Goal: Communication & Community: Ask a question

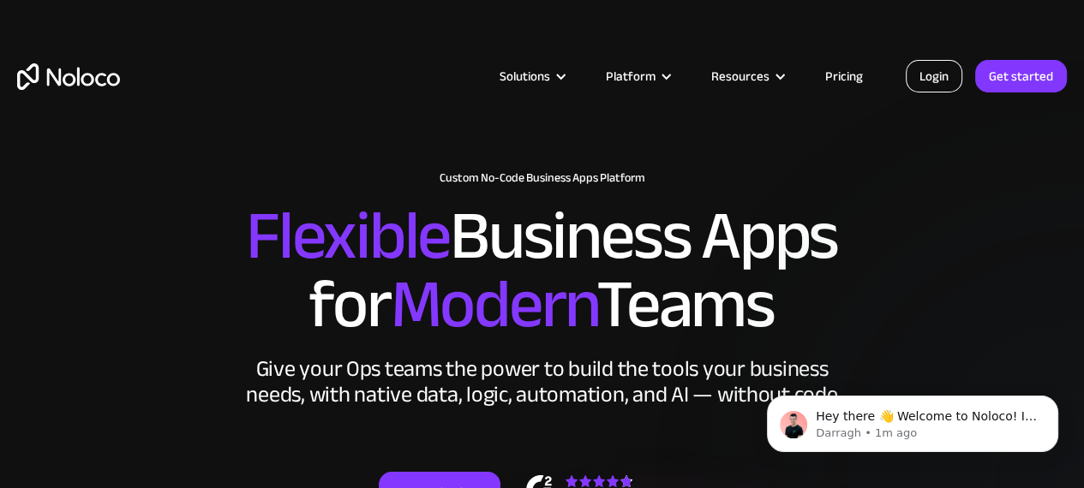
drag, startPoint x: 924, startPoint y: 77, endPoint x: 908, endPoint y: 75, distance: 16.4
click at [924, 77] on link "Login" at bounding box center [934, 76] width 57 height 33
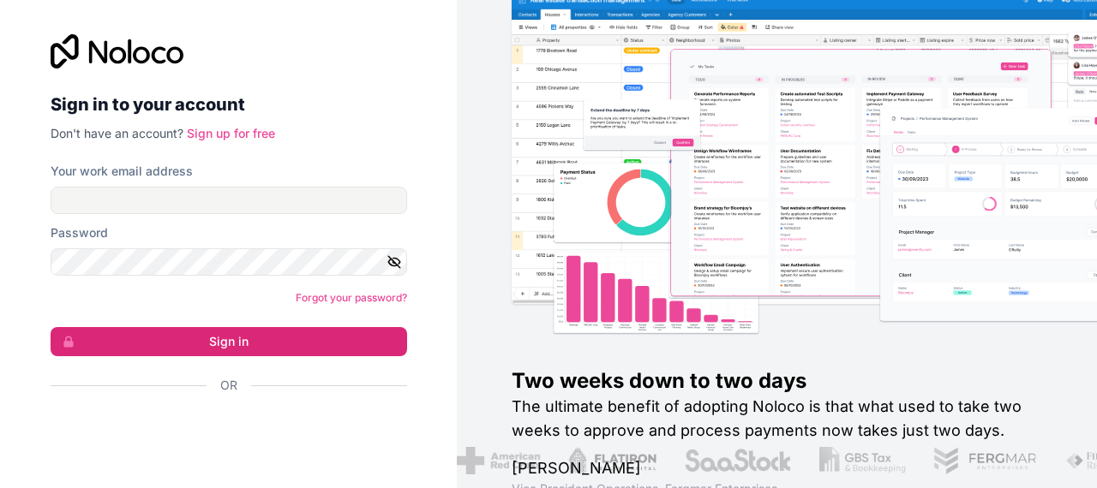
click at [231, 143] on div "Sign in to your account Don't have an account? Sign up for free Your work email…" at bounding box center [229, 244] width 356 height 420
click at [233, 139] on link "Sign up for free" at bounding box center [231, 133] width 88 height 15
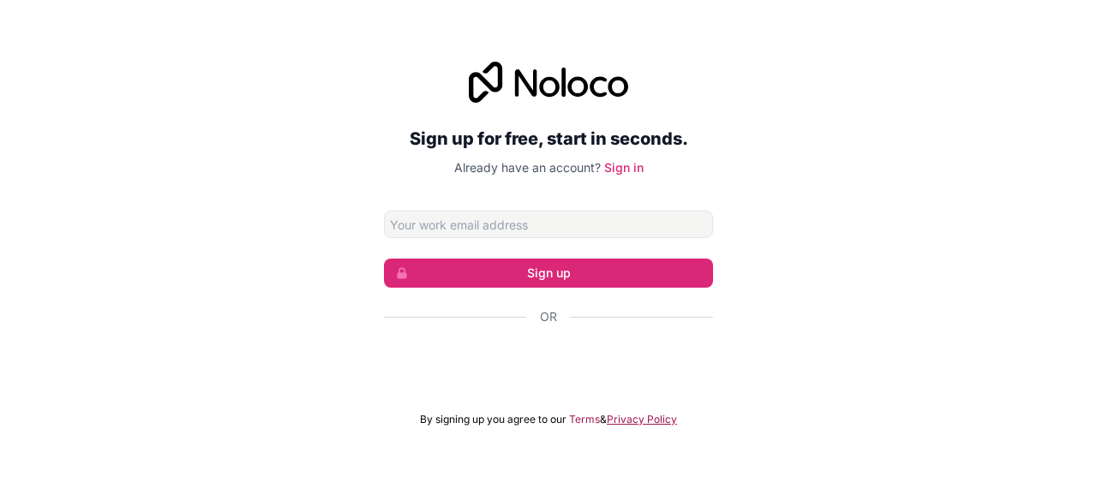
click at [642, 421] on link "Privacy Policy" at bounding box center [642, 420] width 70 height 14
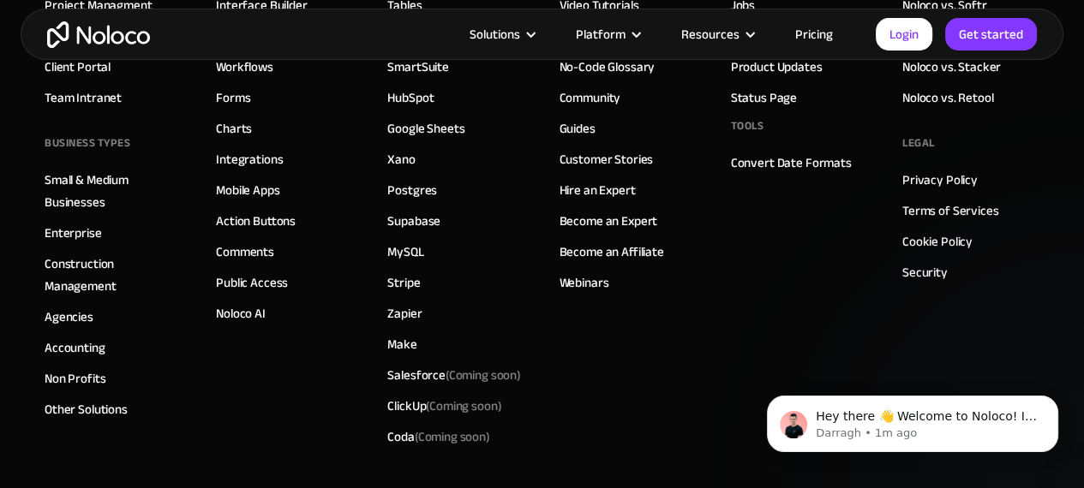
scroll to position [3653, 0]
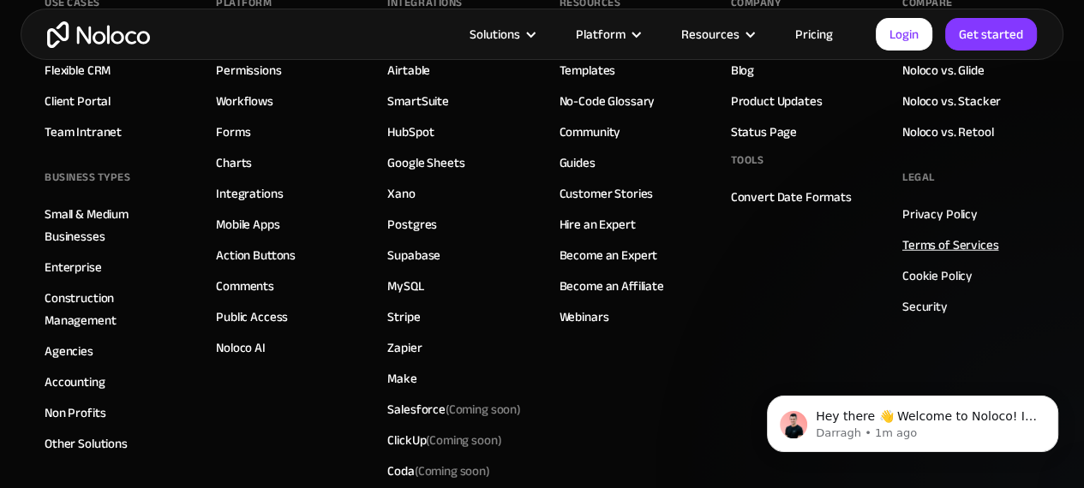
click at [928, 234] on link "Terms of Services" at bounding box center [950, 245] width 96 height 22
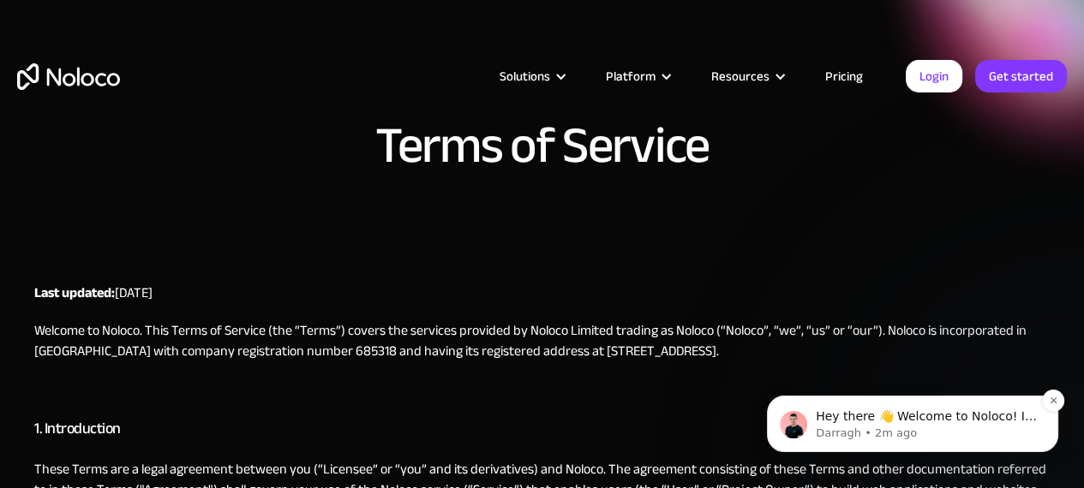
click at [954, 419] on p "Hey there 👋 Welcome to Noloco! If you have any questions, just reply to this me…" at bounding box center [926, 417] width 221 height 17
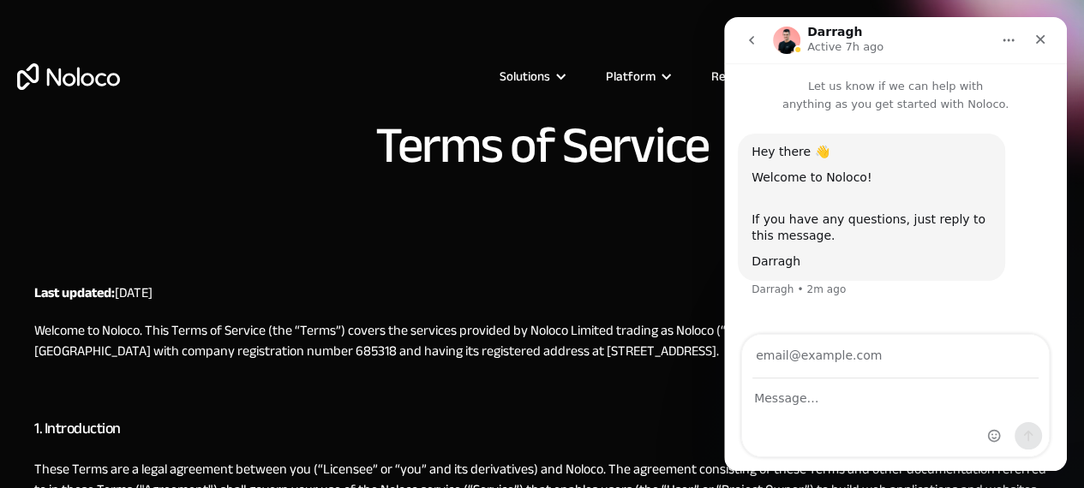
drag, startPoint x: 810, startPoint y: 338, endPoint x: 810, endPoint y: 347, distance: 8.6
click at [810, 345] on input "Your email" at bounding box center [895, 357] width 286 height 44
click at [810, 352] on input "Your email" at bounding box center [895, 357] width 286 height 44
type input "[EMAIL_ADDRESS][DOMAIN_NAME]"
click at [799, 425] on div "Intercom messenger" at bounding box center [895, 418] width 307 height 77
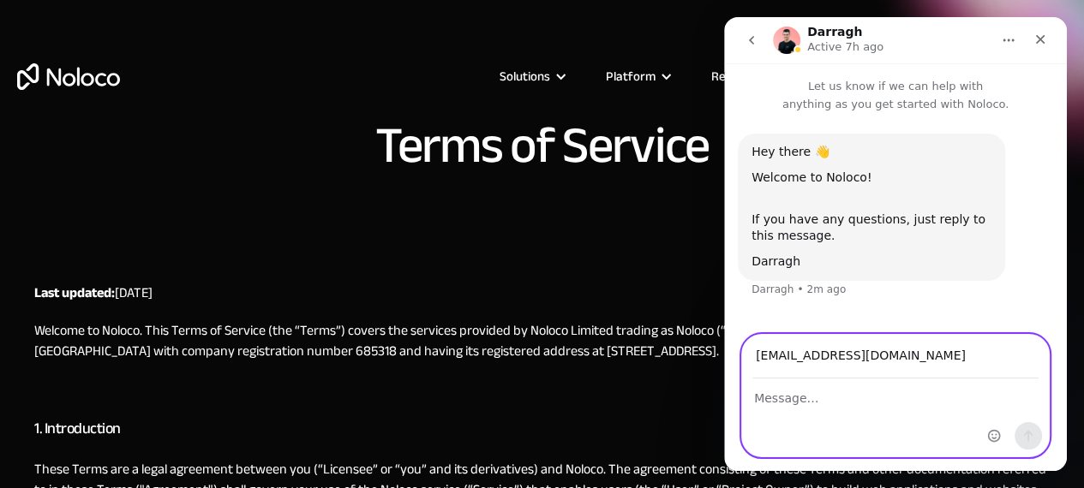
click at [800, 401] on textarea "Message…" at bounding box center [895, 394] width 307 height 29
paste textarea "To Whom It May Concern: I'm a certified penetration tester and a White hat hack…"
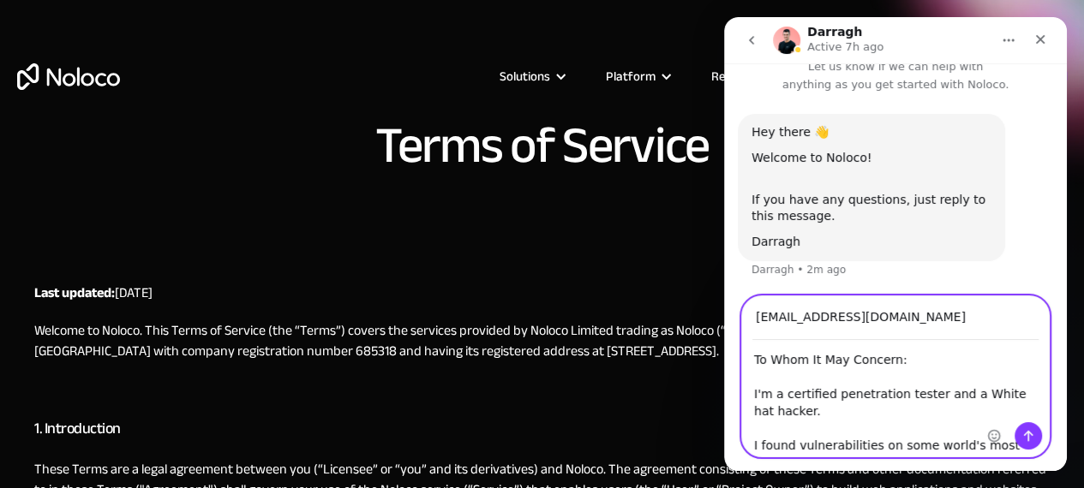
type textarea "To Whom It May Concern: I'm a certified penetration tester and a White hat hack…"
click at [1022, 434] on icon "Send a message…" at bounding box center [1028, 436] width 14 height 14
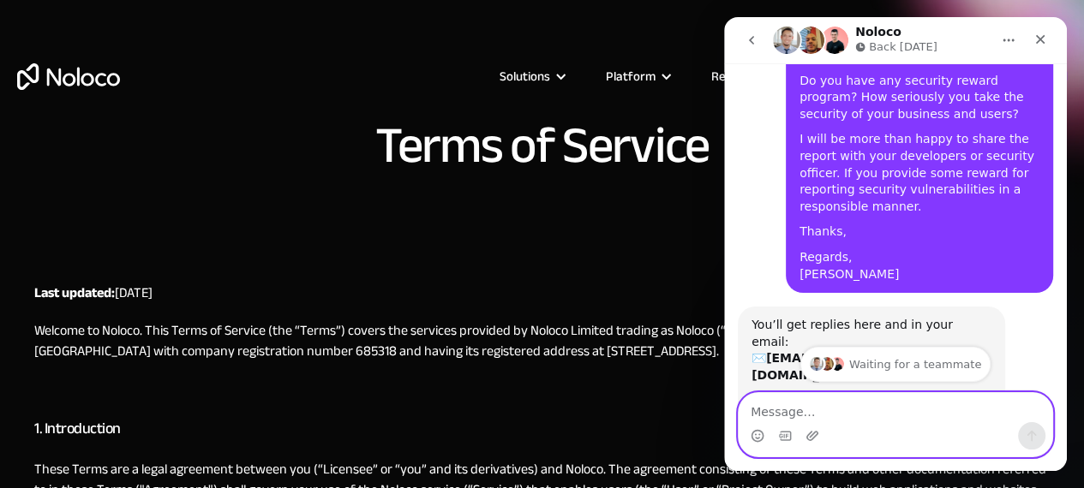
scroll to position [535, 0]
